Goal: Task Accomplishment & Management: Complete application form

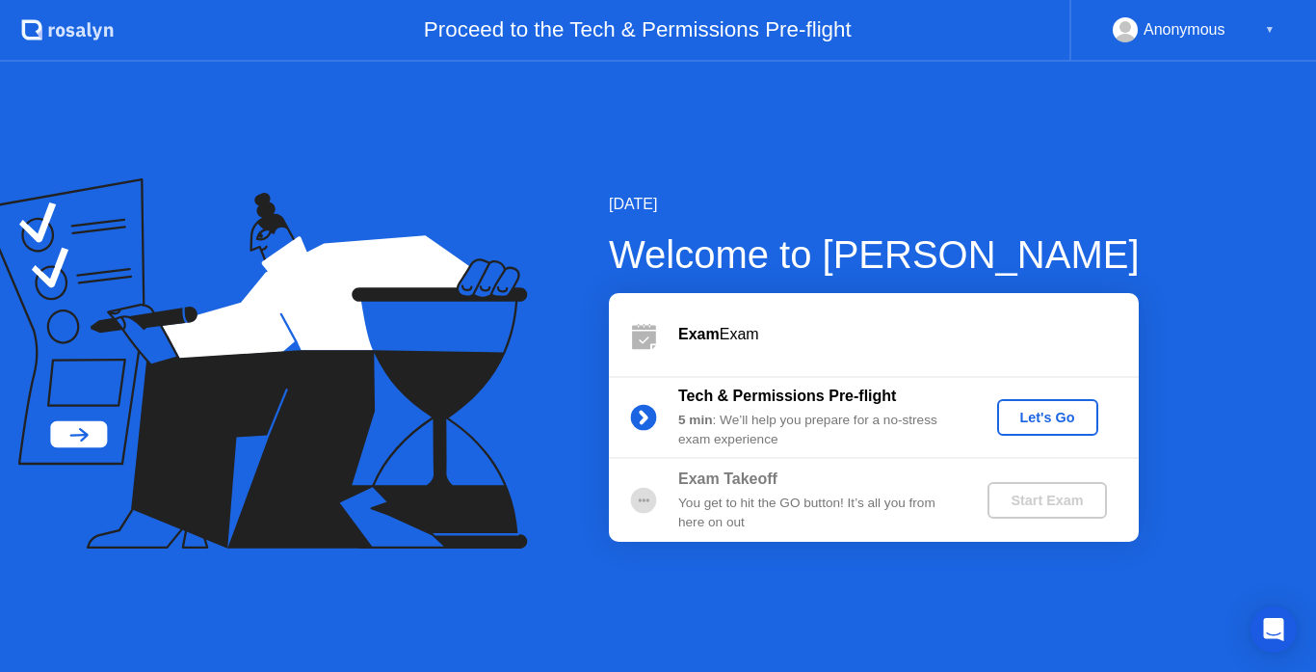
click at [1030, 417] on div "Let's Go" at bounding box center [1048, 417] width 86 height 15
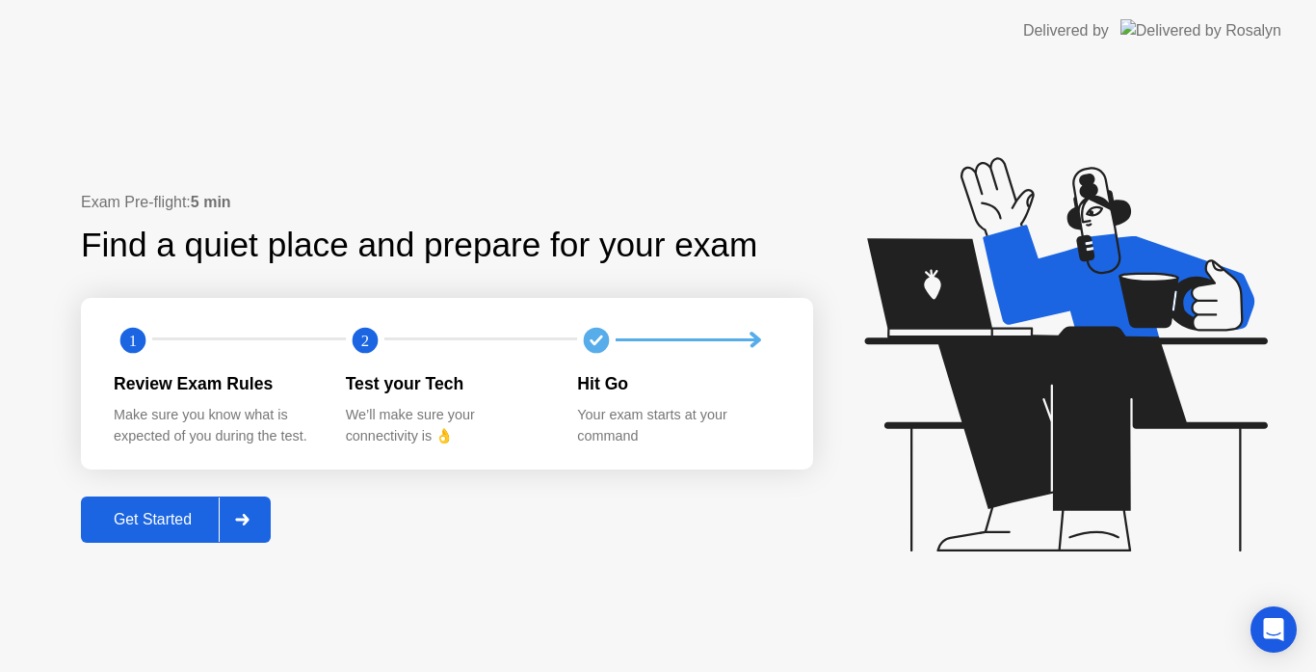
click at [119, 511] on div "Get Started" at bounding box center [153, 519] width 132 height 17
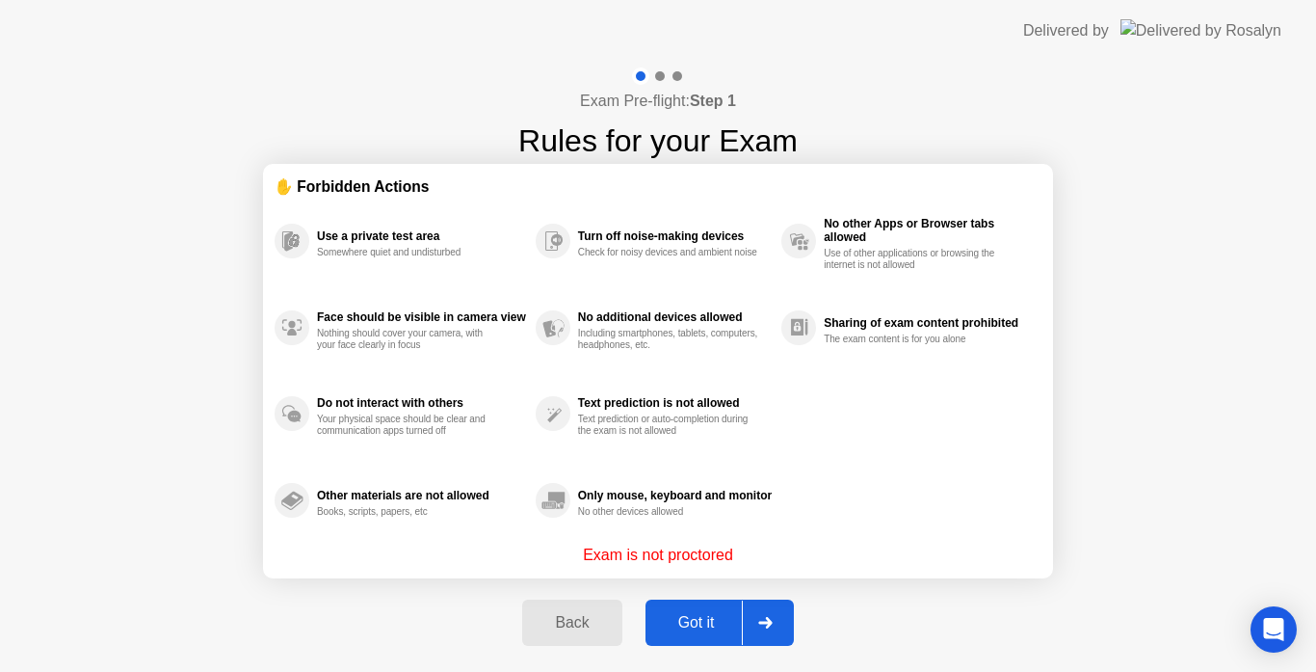
click at [666, 625] on div "Got it" at bounding box center [696, 622] width 91 height 17
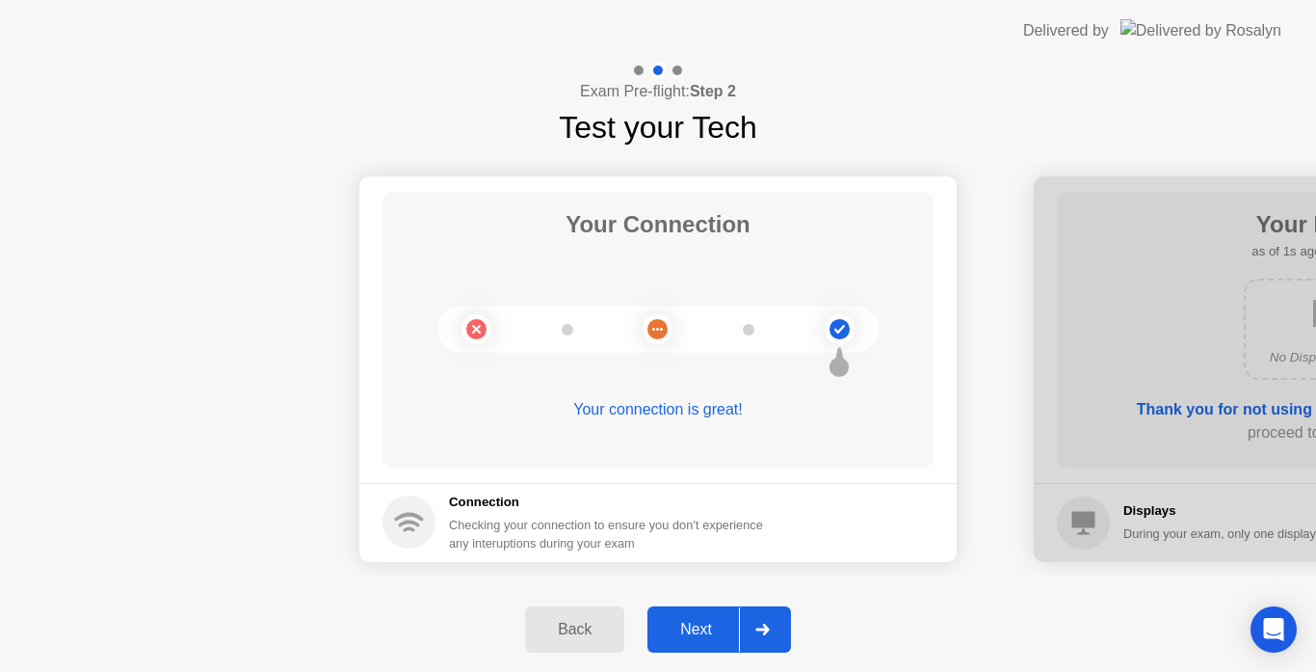
click at [667, 625] on div "Next" at bounding box center [696, 629] width 86 height 17
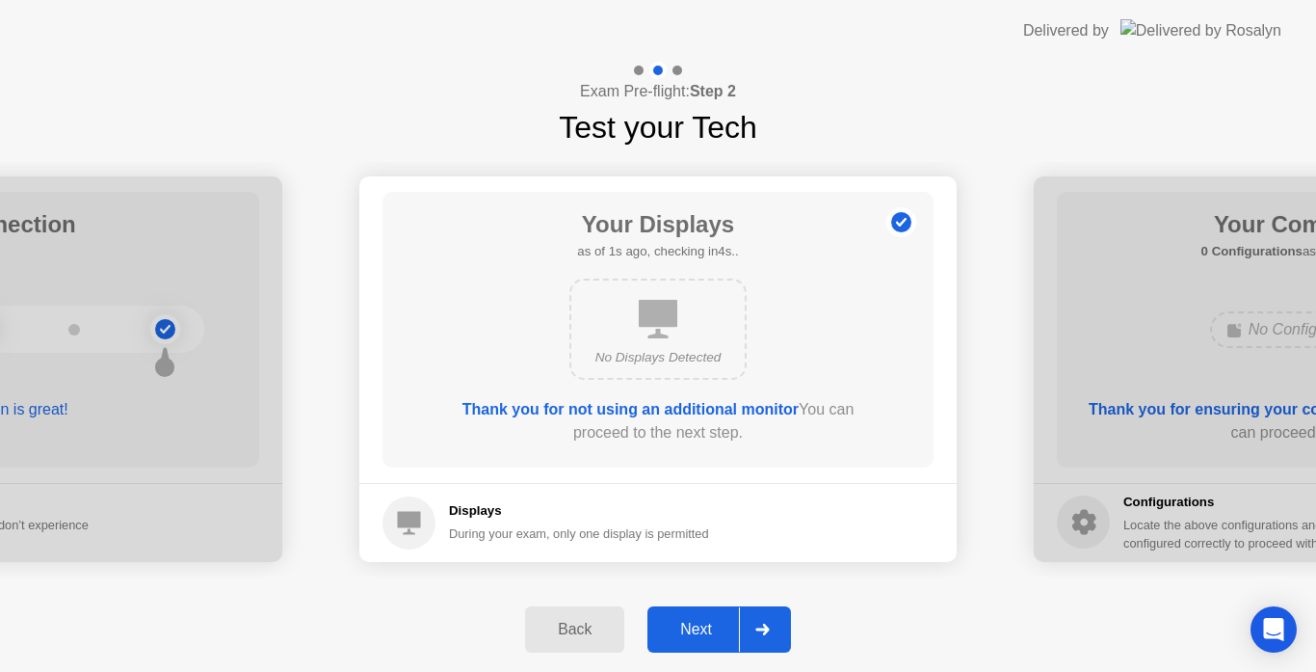
click at [667, 625] on div "Next" at bounding box center [696, 629] width 86 height 17
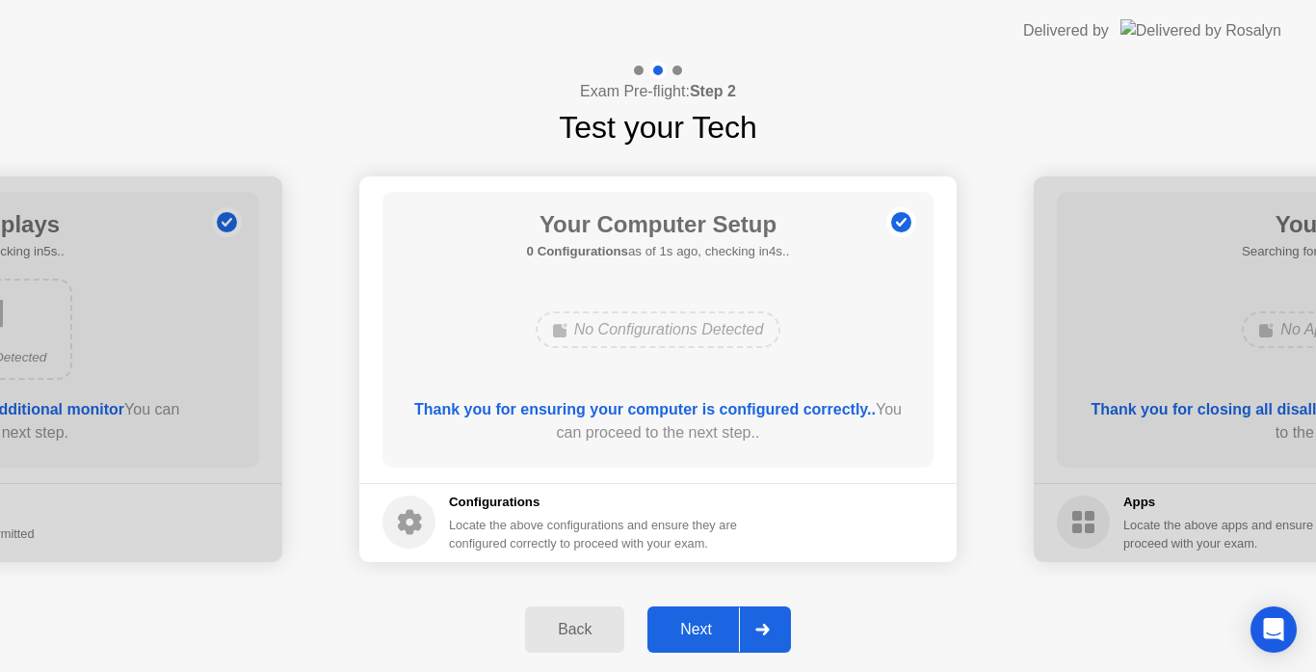
click at [667, 625] on div "Next" at bounding box center [696, 629] width 86 height 17
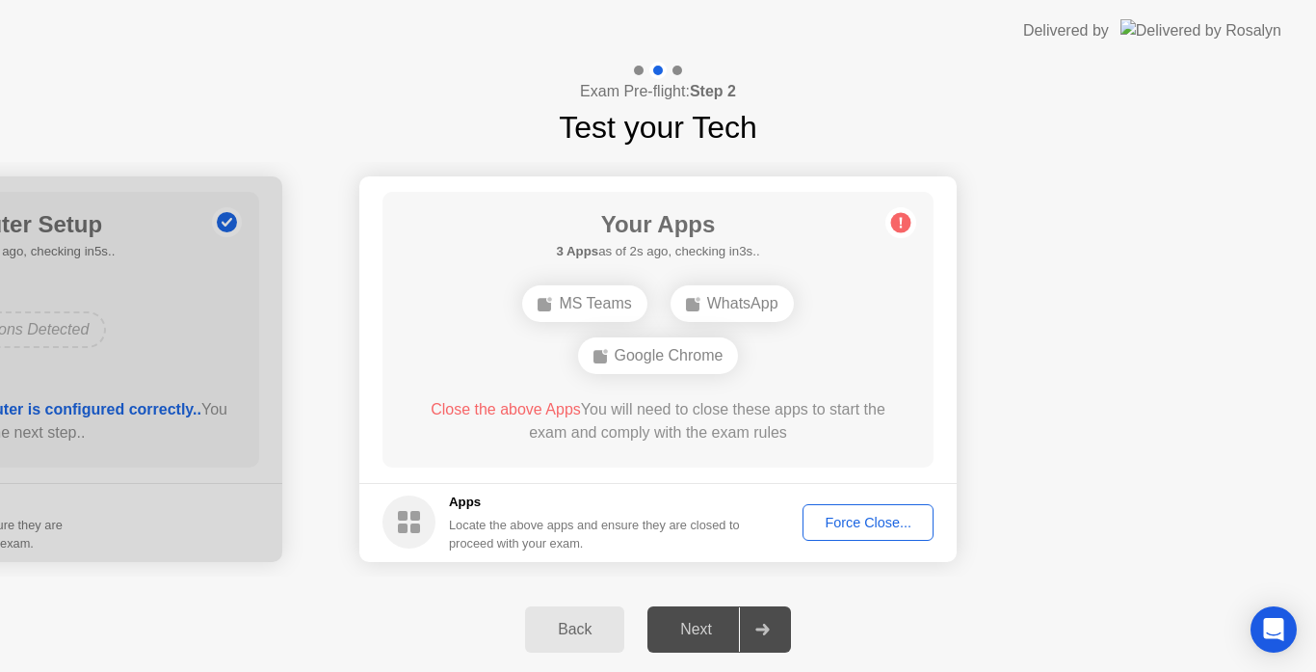
click at [851, 519] on div "Force Close..." at bounding box center [869, 522] width 118 height 15
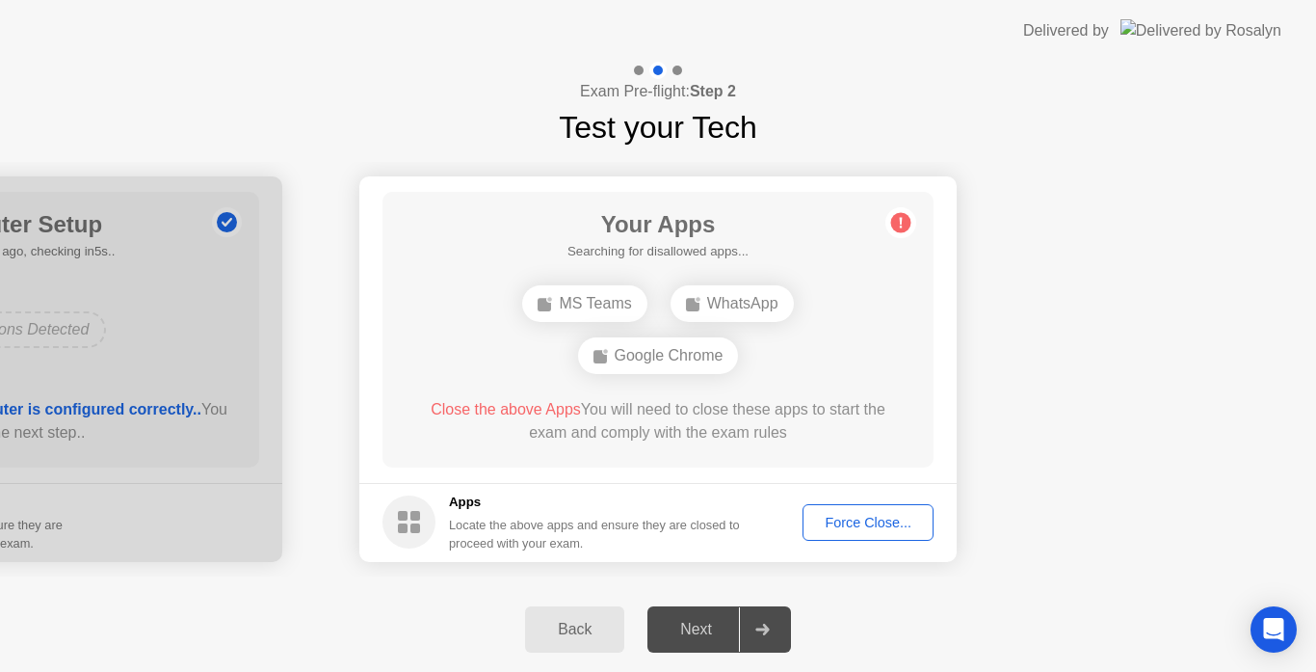
click at [832, 529] on div "Force Close..." at bounding box center [869, 522] width 118 height 15
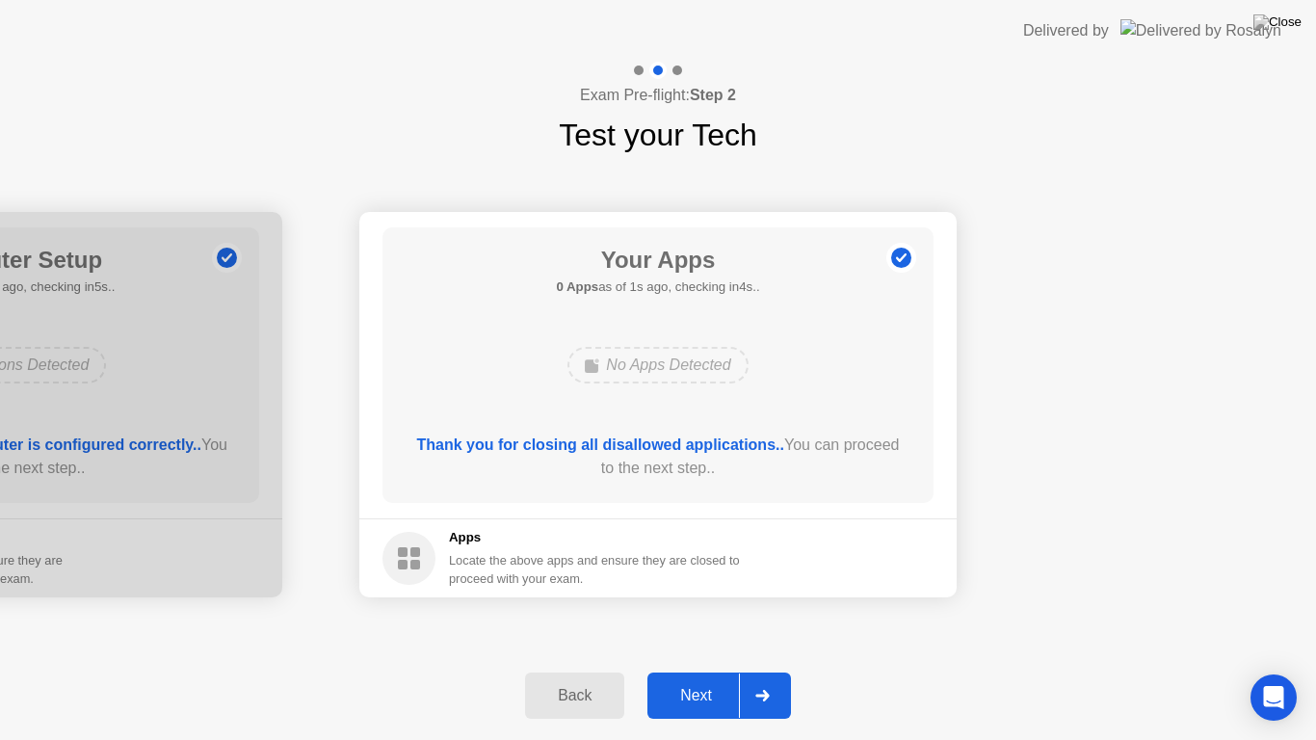
click at [670, 671] on div "Next" at bounding box center [696, 695] width 86 height 17
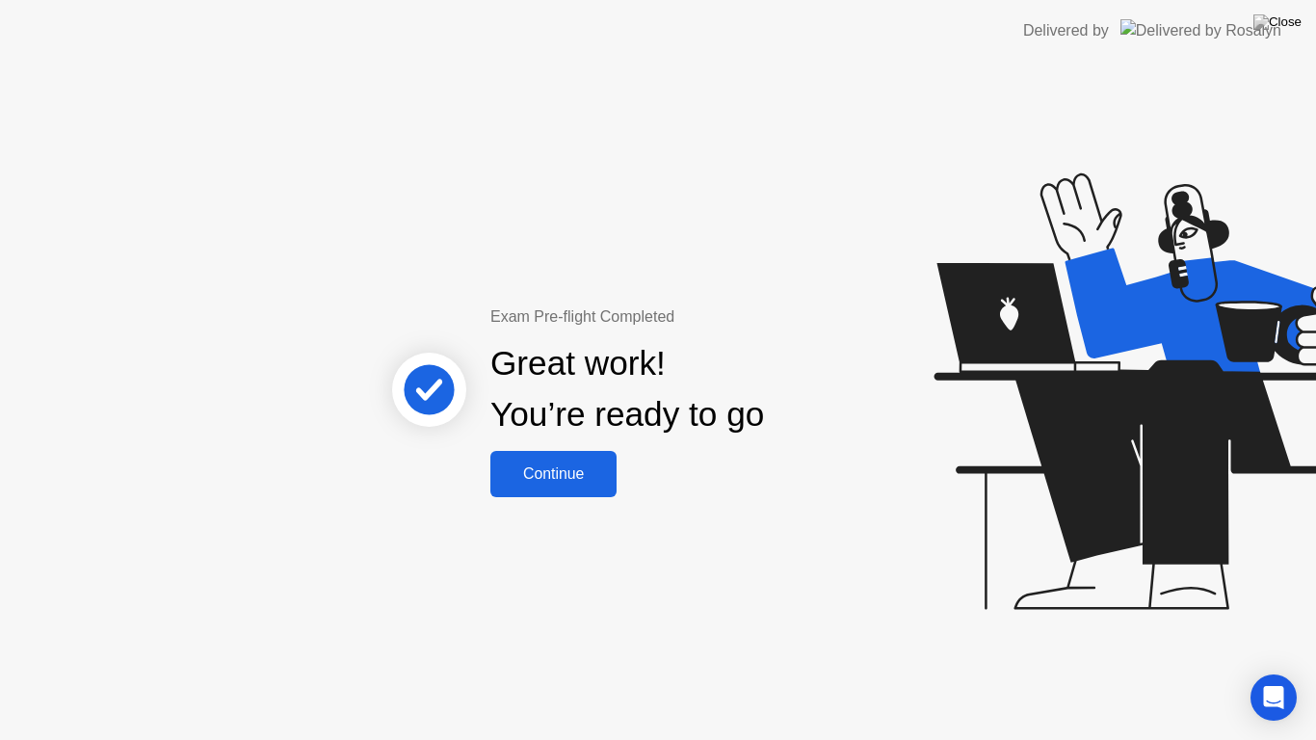
click at [547, 490] on button "Continue" at bounding box center [554, 474] width 126 height 46
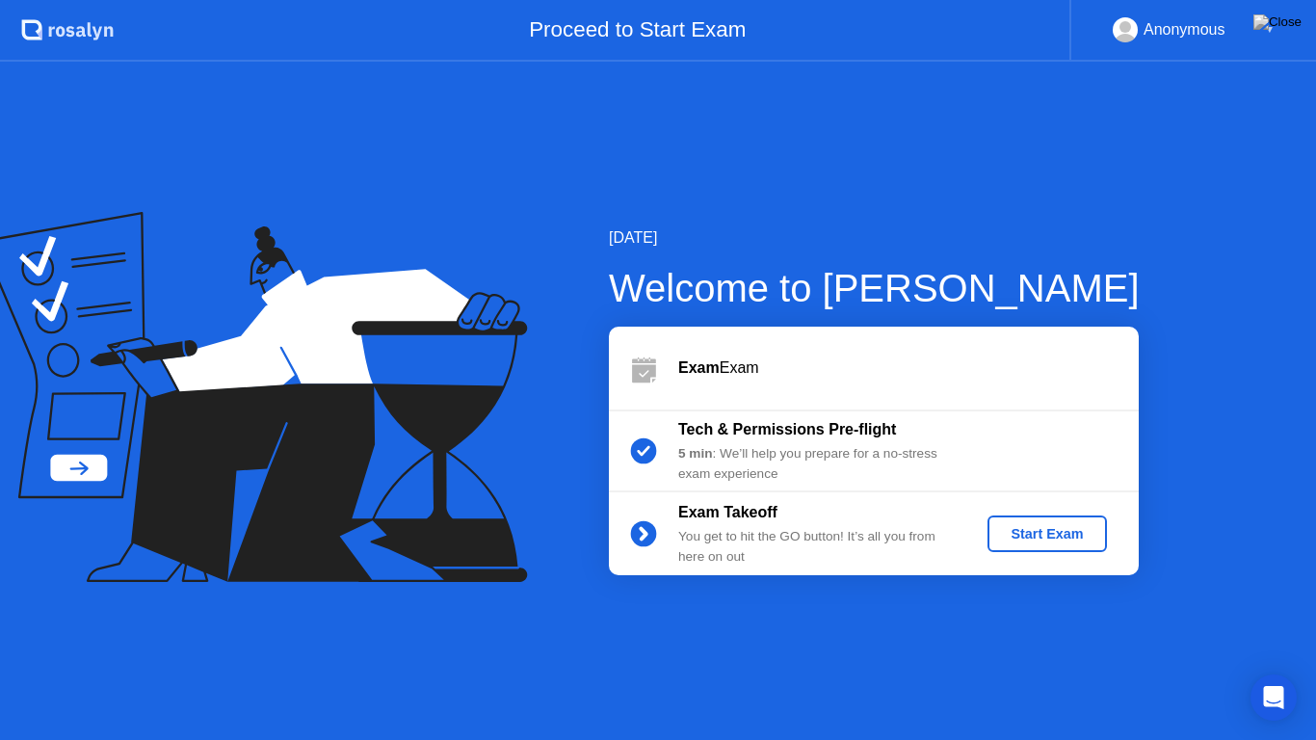
click at [1080, 531] on div "Start Exam" at bounding box center [1047, 533] width 103 height 15
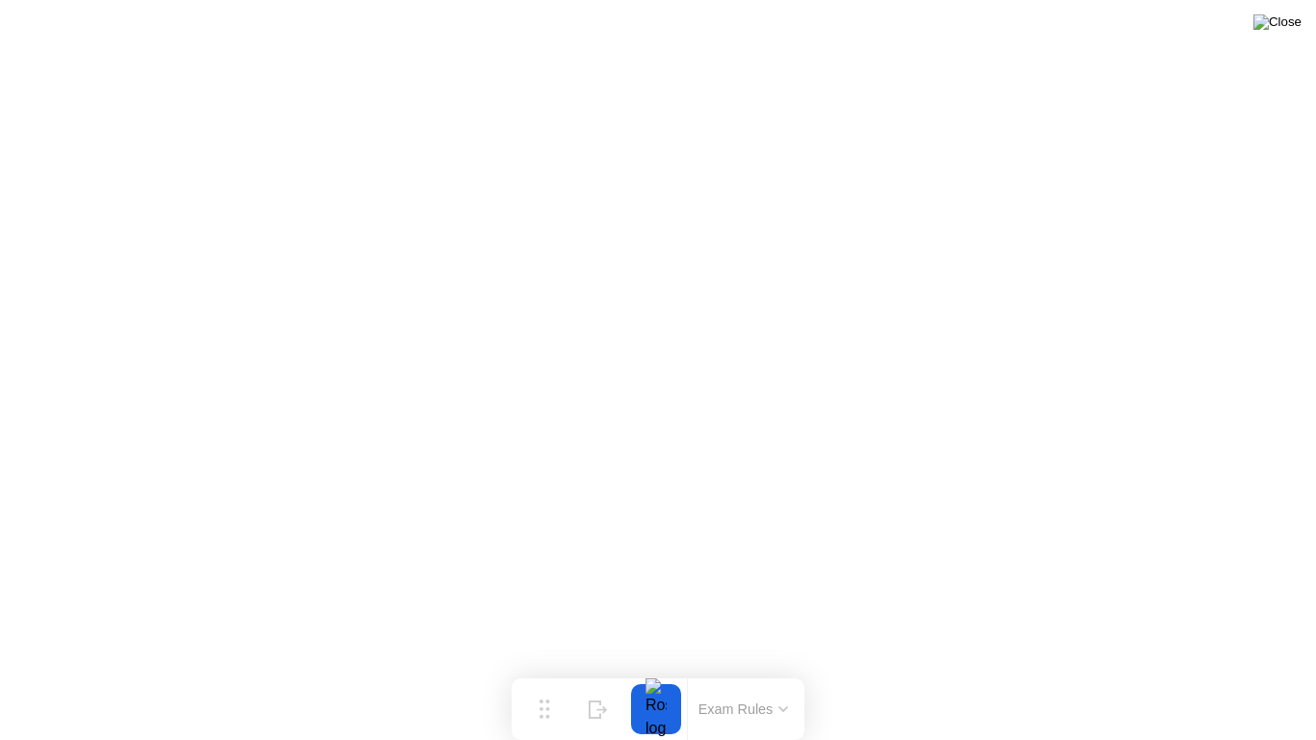
click at [1292, 24] on img at bounding box center [1278, 21] width 48 height 15
click at [917, 671] on div at bounding box center [658, 740] width 1316 height 0
click at [654, 671] on div at bounding box center [656, 709] width 40 height 50
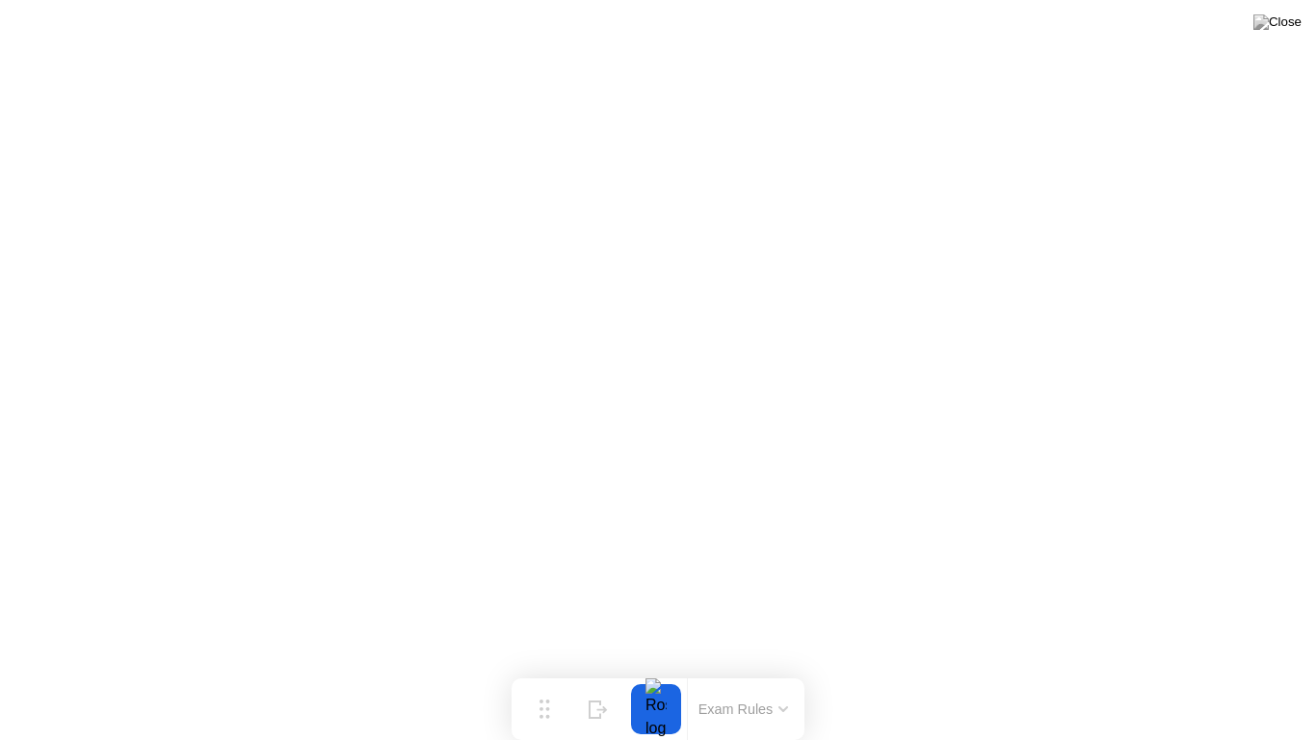
click at [654, 671] on div at bounding box center [656, 709] width 40 height 50
click at [917, 671] on div at bounding box center [658, 740] width 1316 height 0
click at [853, 671] on div at bounding box center [658, 740] width 1316 height 0
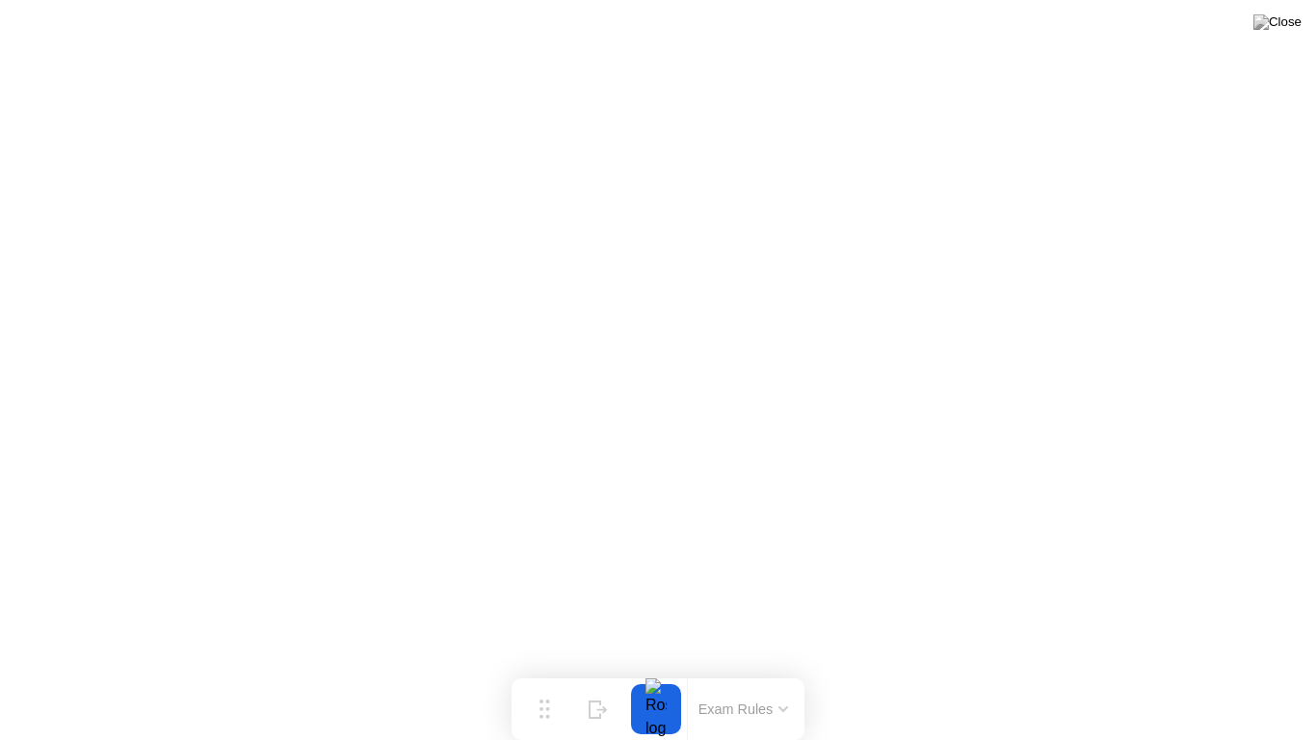
click at [853, 671] on div at bounding box center [658, 740] width 1316 height 0
click at [956, 671] on div at bounding box center [658, 740] width 1316 height 0
click at [953, 671] on div at bounding box center [658, 740] width 1316 height 0
click at [959, 671] on div at bounding box center [658, 740] width 1316 height 0
click at [1037, 671] on div at bounding box center [658, 740] width 1316 height 0
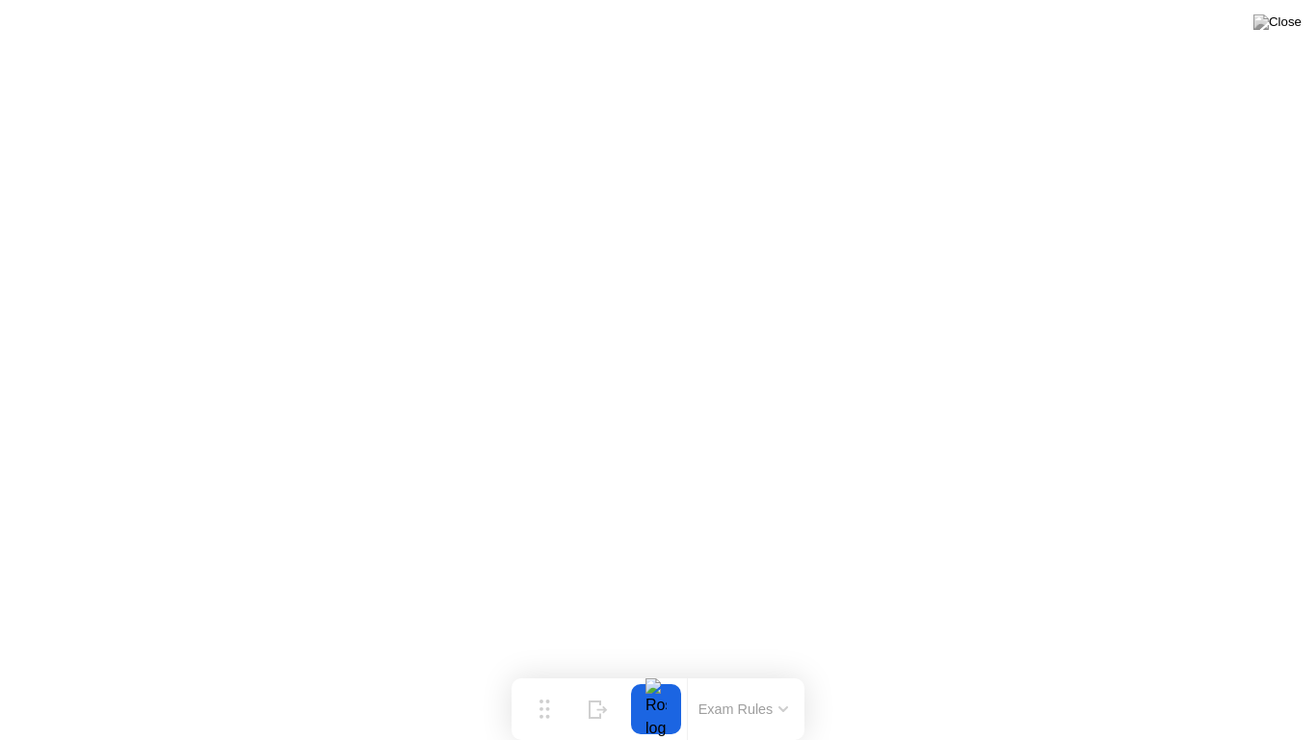
drag, startPoint x: 1043, startPoint y: 685, endPoint x: 1061, endPoint y: 624, distance: 64.3
click at [1061, 671] on div at bounding box center [658, 740] width 1316 height 0
click at [1278, 31] on body "Are you sure you want to exit the exam? Yes No Move Hide Exam Rules" at bounding box center [658, 370] width 1316 height 740
click at [1285, 27] on img at bounding box center [1278, 21] width 48 height 15
click at [1288, 26] on img at bounding box center [1278, 21] width 48 height 15
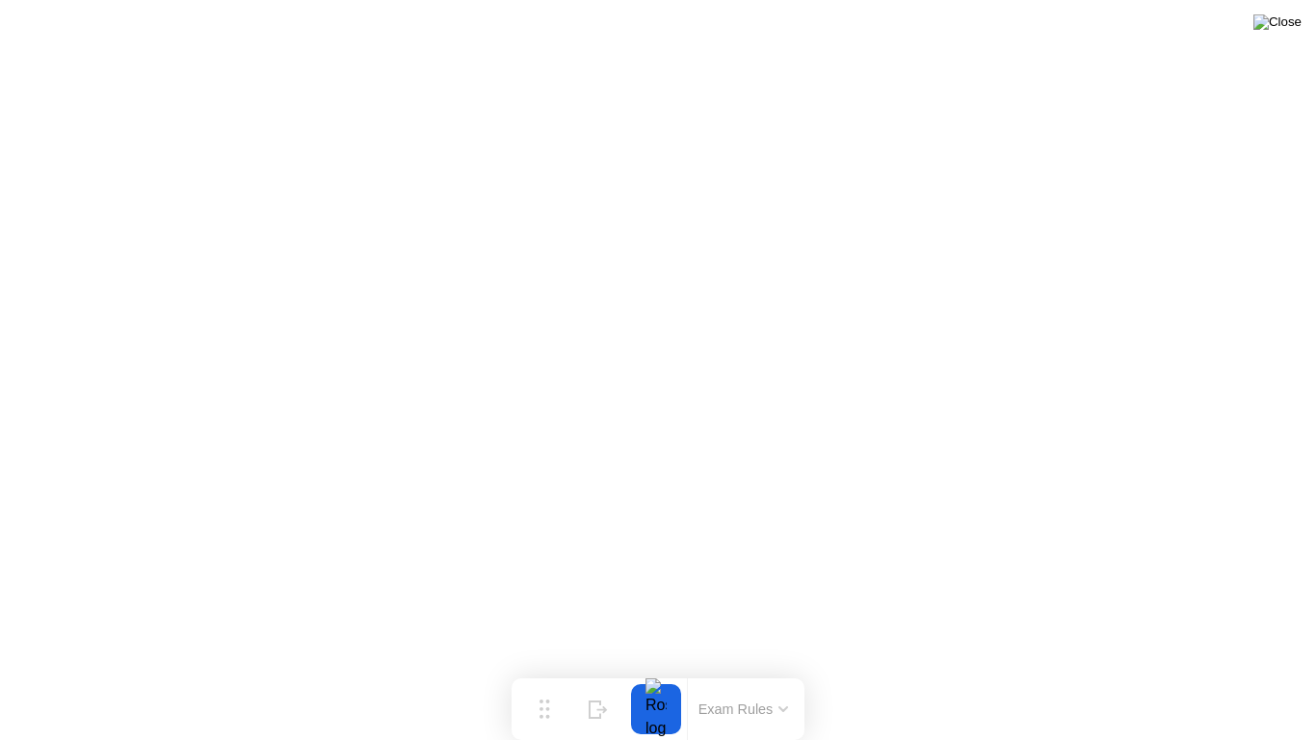
click at [1288, 26] on img at bounding box center [1278, 21] width 48 height 15
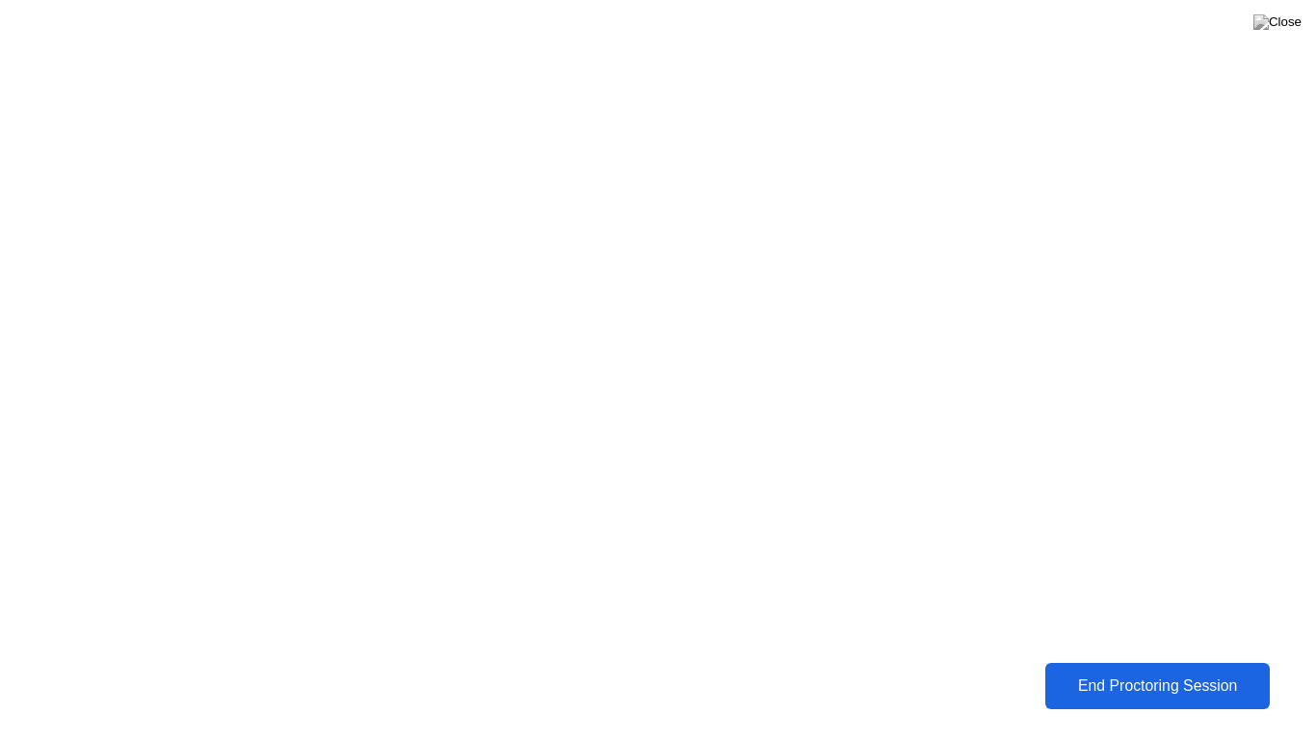
click at [1145, 671] on div "End Proctoring Session" at bounding box center [1157, 686] width 213 height 17
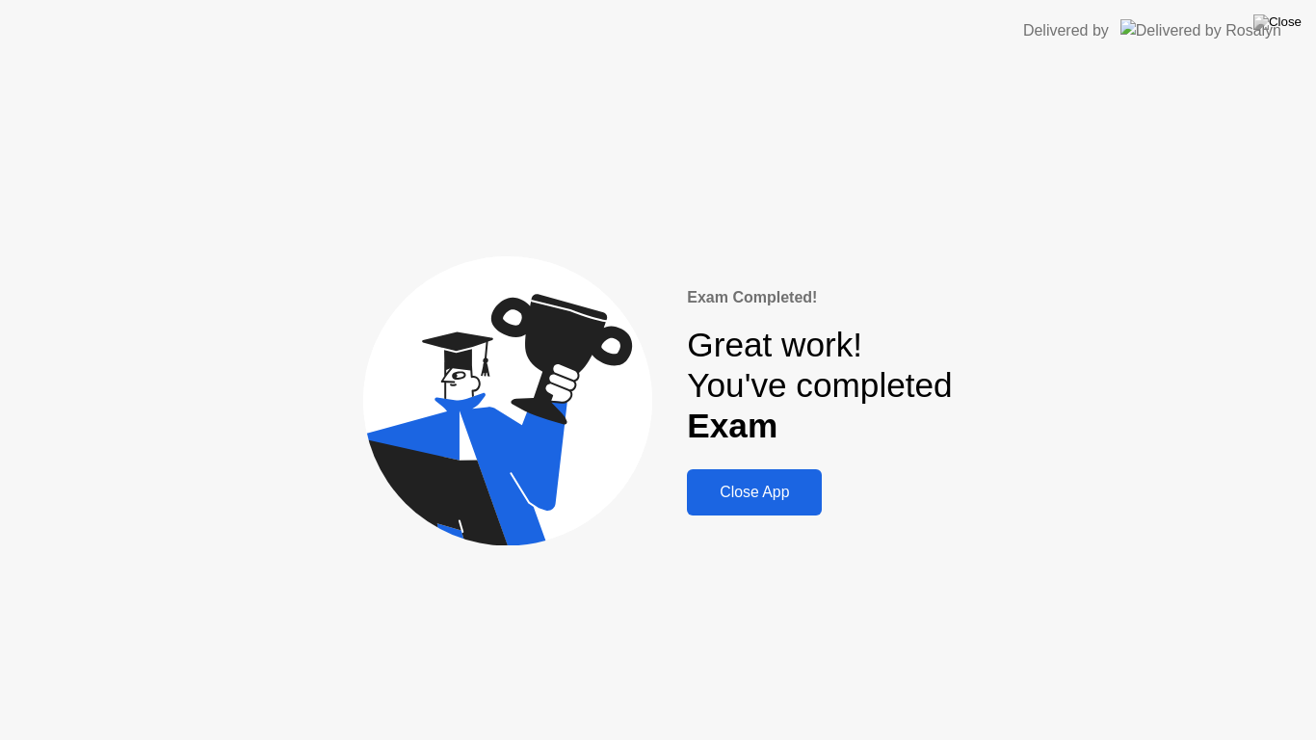
click at [752, 493] on div "Close App" at bounding box center [754, 492] width 123 height 17
